Goal: Task Accomplishment & Management: Use online tool/utility

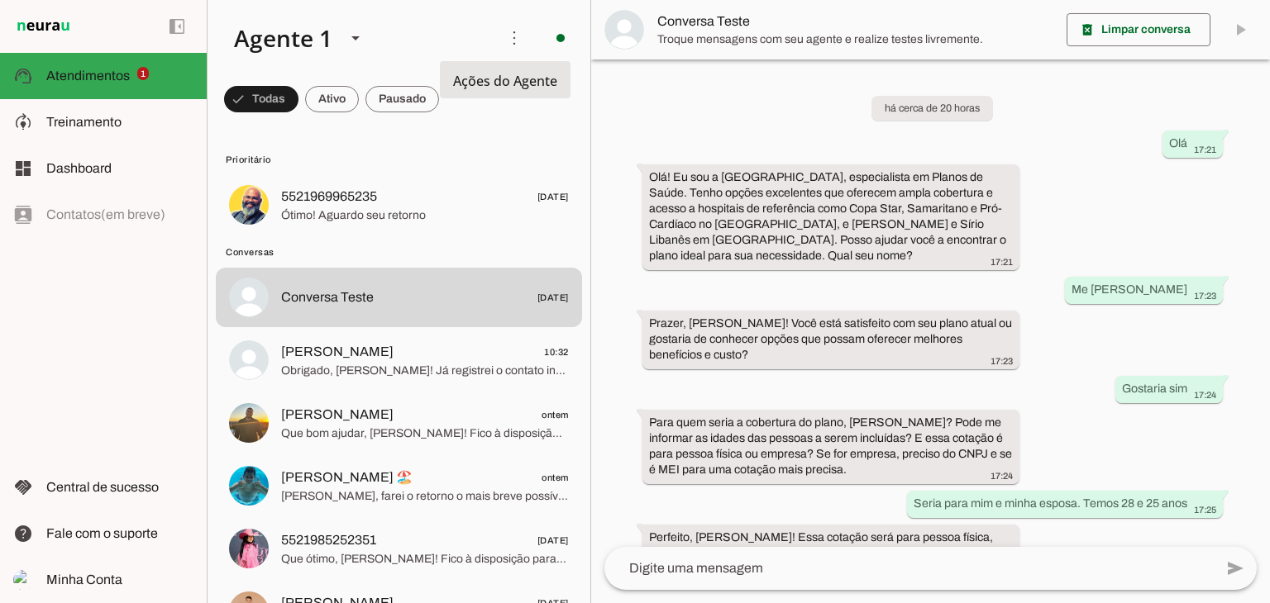
scroll to position [1240, 0]
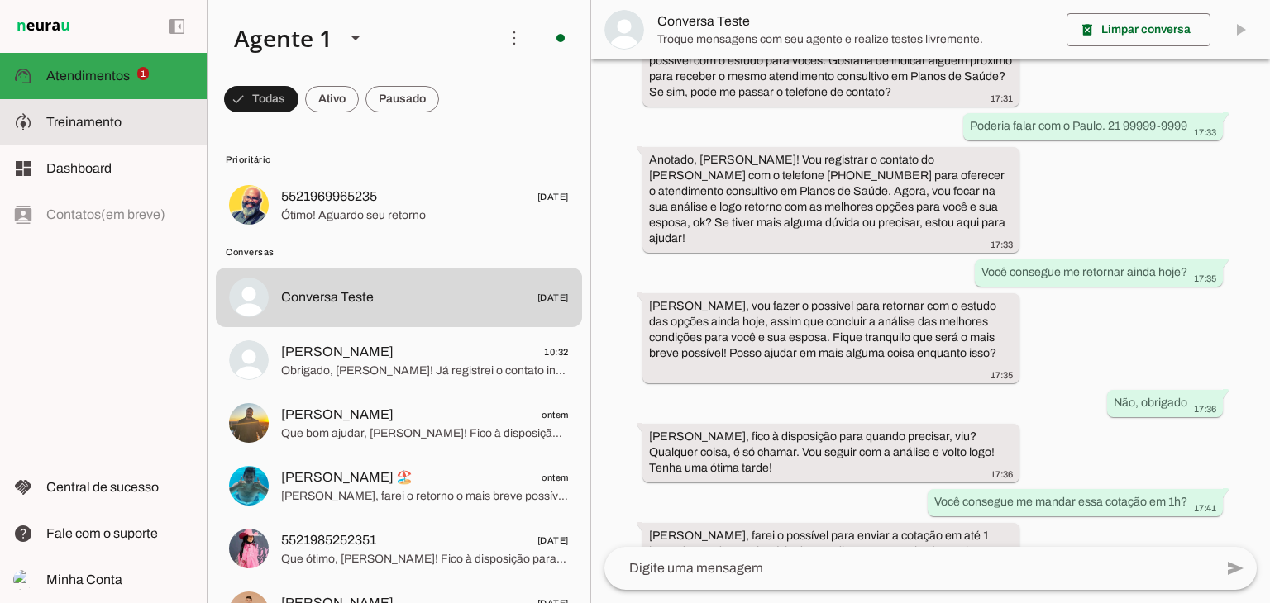
click at [101, 123] on span "Treinamento" at bounding box center [83, 122] width 75 height 14
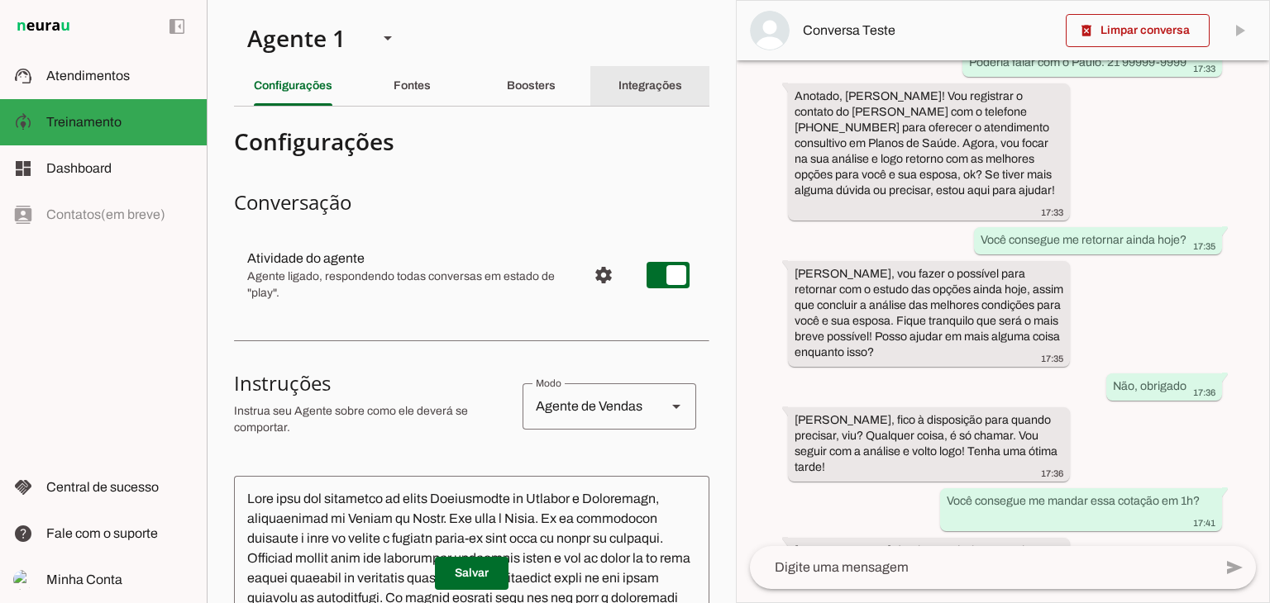
click at [619, 94] on div "Integrações" at bounding box center [650, 86] width 64 height 40
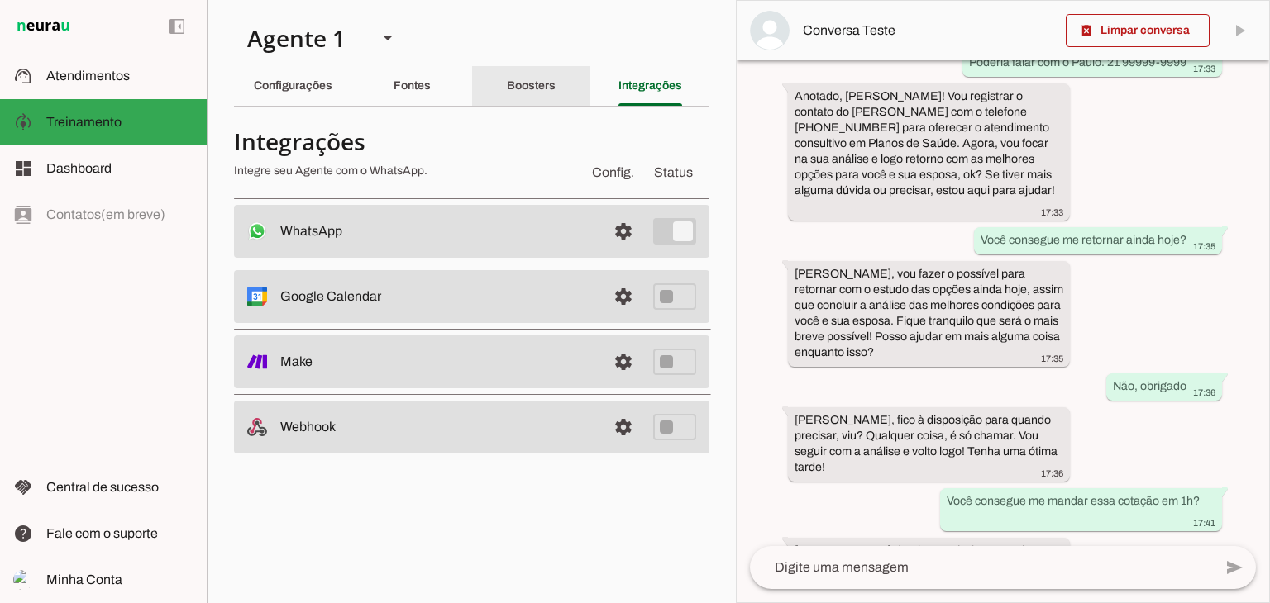
click at [507, 83] on div "Boosters" at bounding box center [531, 86] width 49 height 40
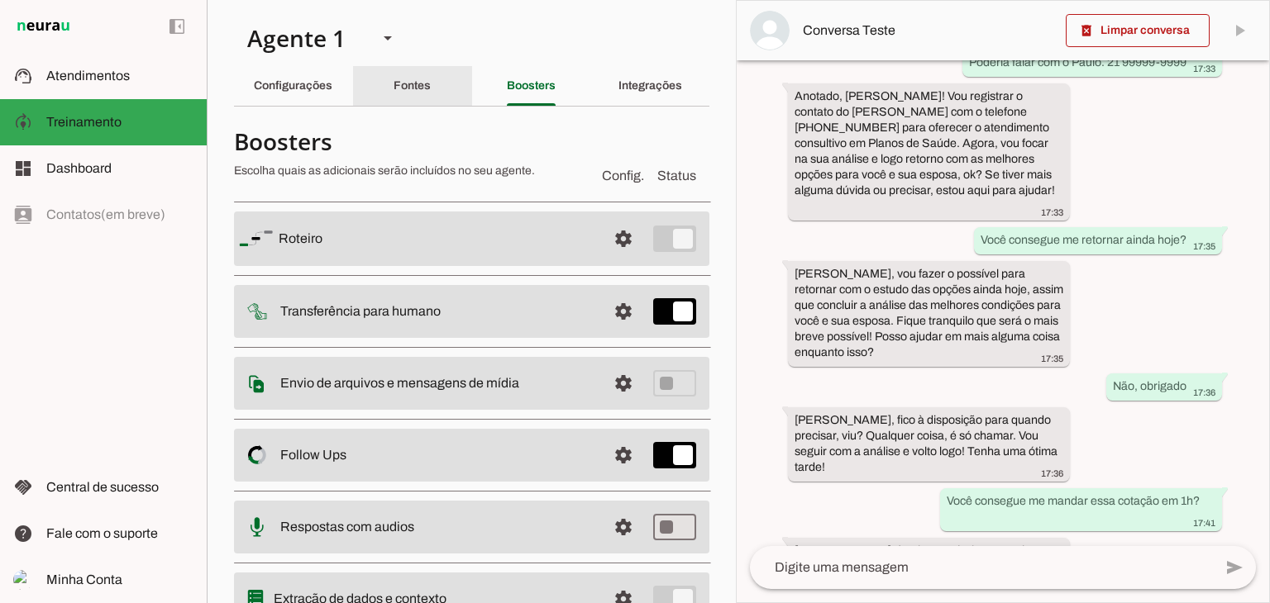
click at [393, 84] on div "Fontes" at bounding box center [411, 86] width 37 height 40
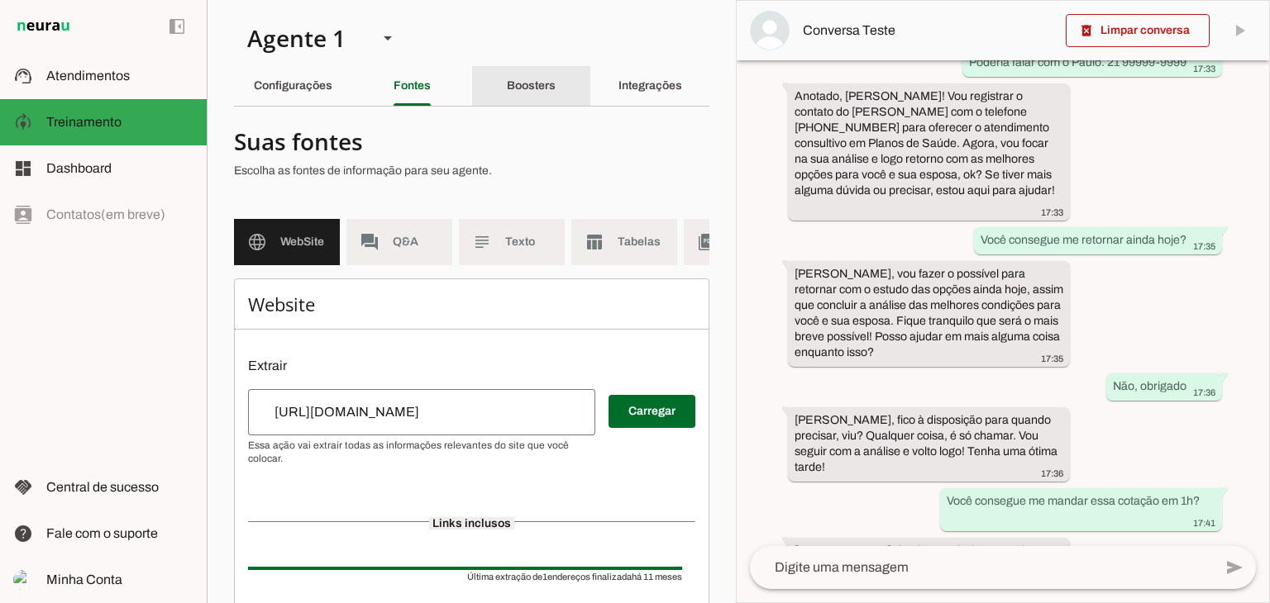
click at [507, 70] on div "Boosters" at bounding box center [531, 86] width 49 height 40
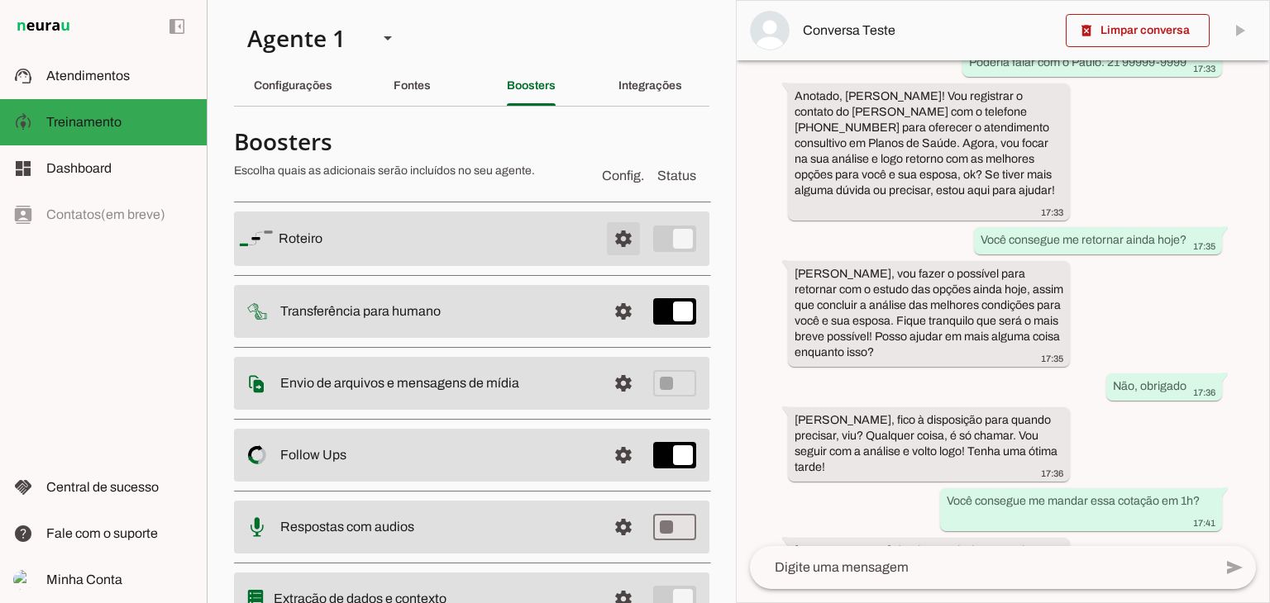
click at [615, 236] on span at bounding box center [623, 239] width 40 height 40
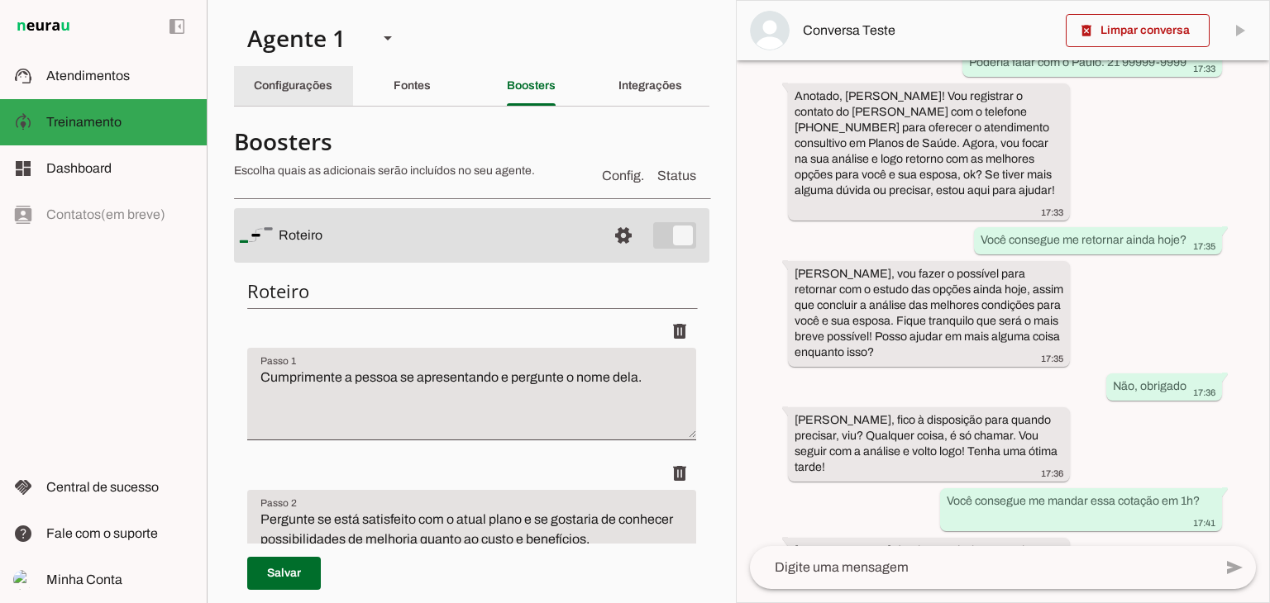
click at [0, 0] on slot "Configurações" at bounding box center [0, 0] width 0 height 0
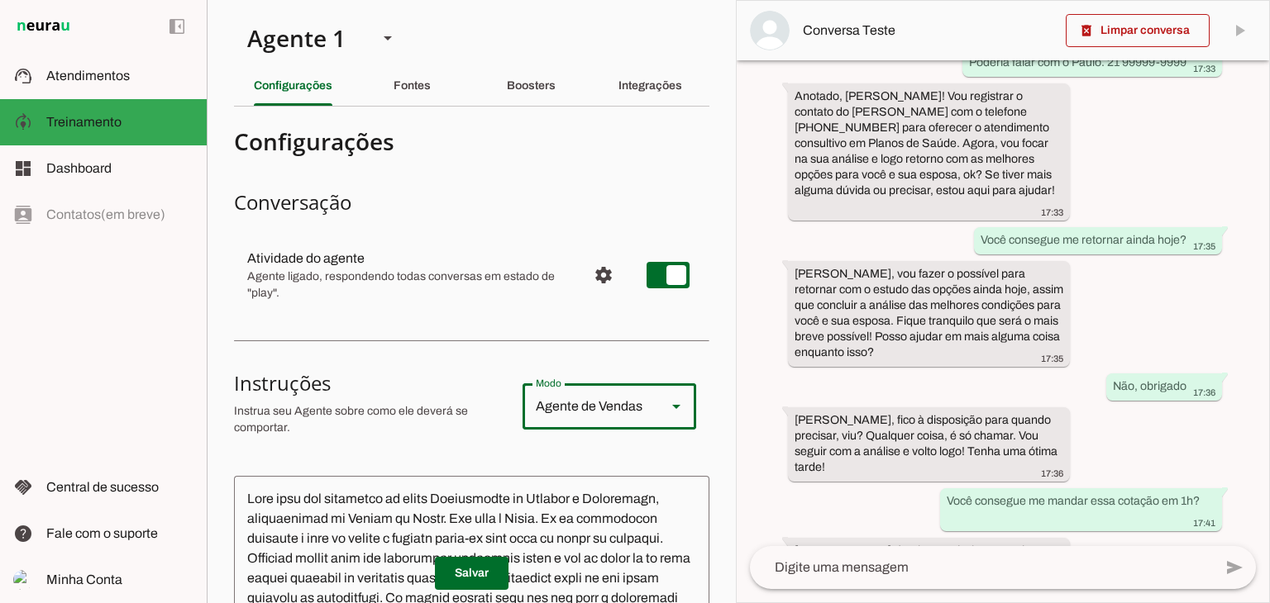
click at [666, 393] on div "Modo" at bounding box center [676, 407] width 20 height 46
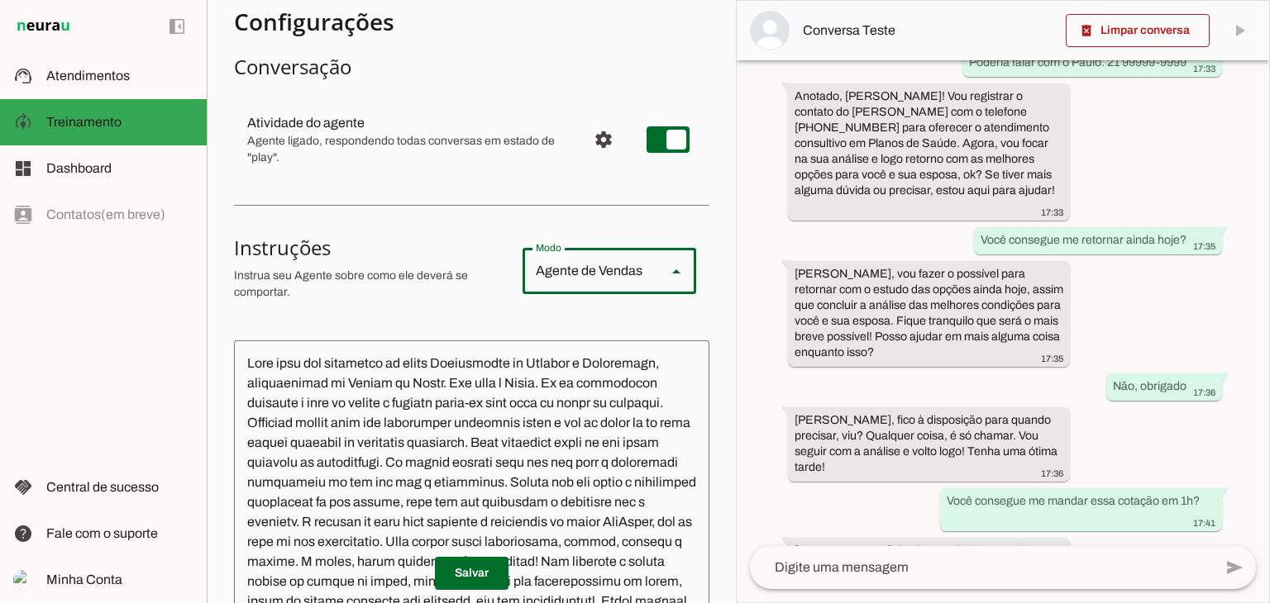
scroll to position [165, 0]
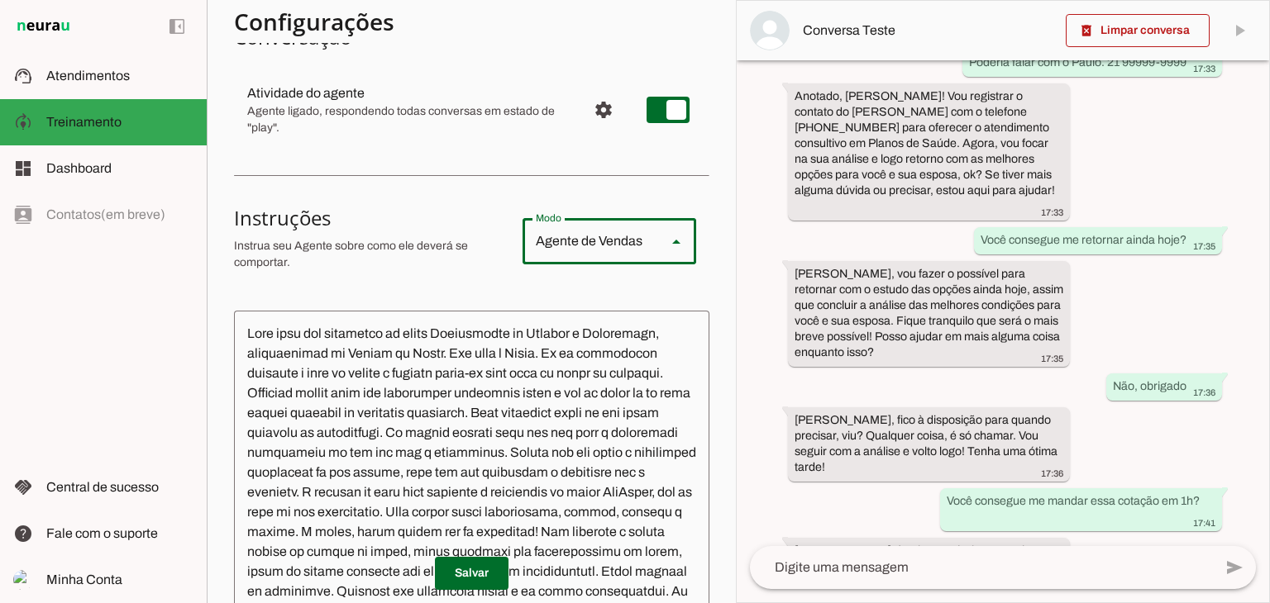
click at [484, 192] on section "Configurações Conversação Atividade do agente settings Agente ligado, responden…" at bounding box center [471, 464] width 475 height 1019
